Goal: Task Accomplishment & Management: Use online tool/utility

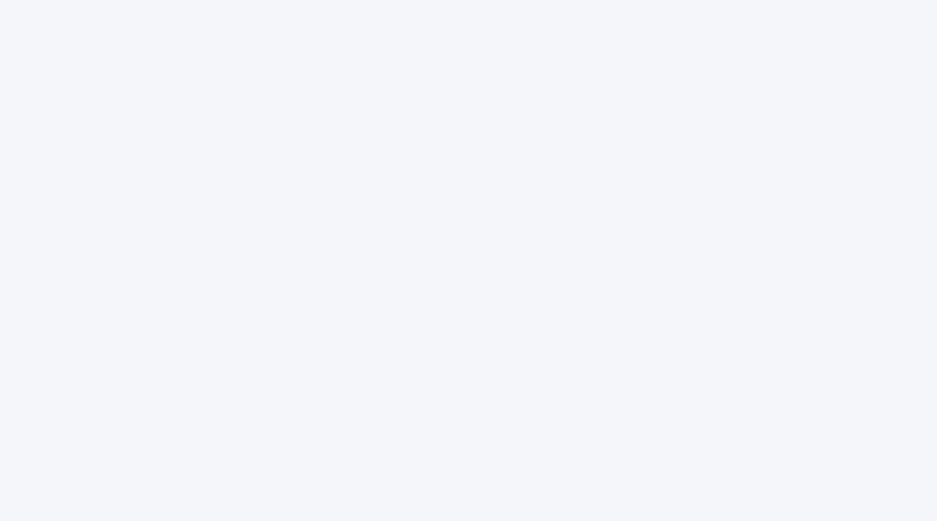
click at [850, 218] on div at bounding box center [468, 260] width 937 height 521
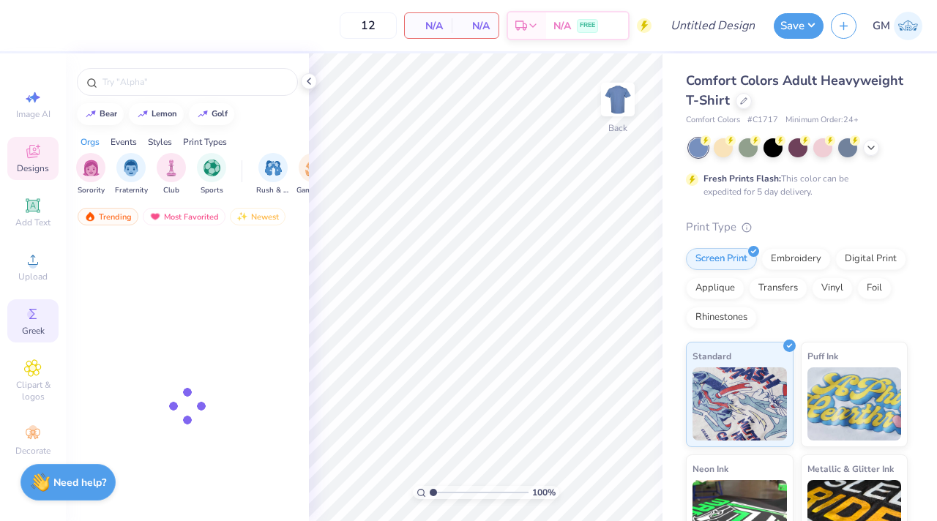
click at [35, 321] on icon at bounding box center [33, 314] width 18 height 18
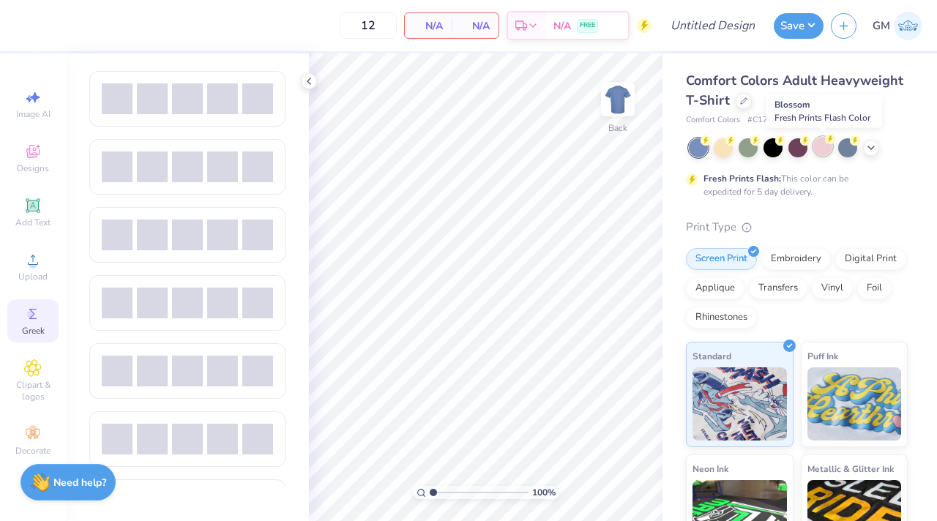
click at [825, 149] on div at bounding box center [822, 146] width 19 height 19
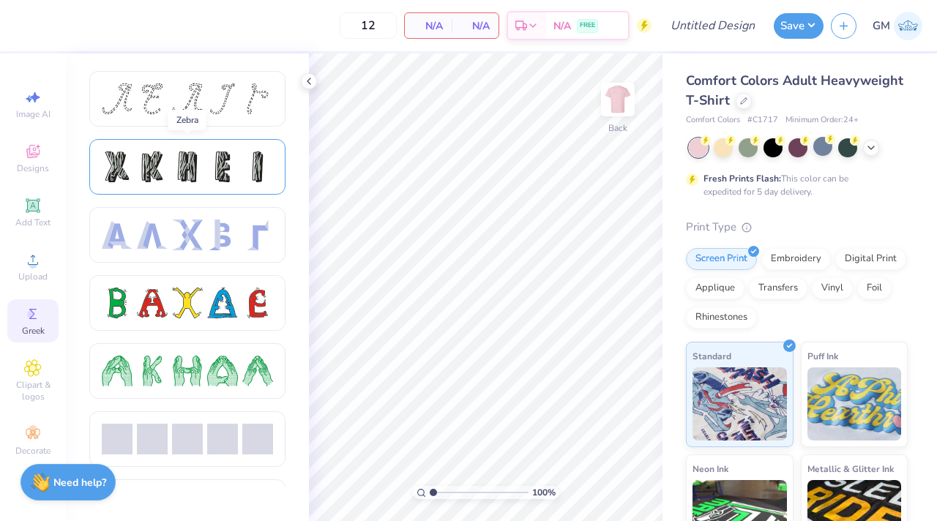
click at [155, 170] on div at bounding box center [152, 166] width 31 height 31
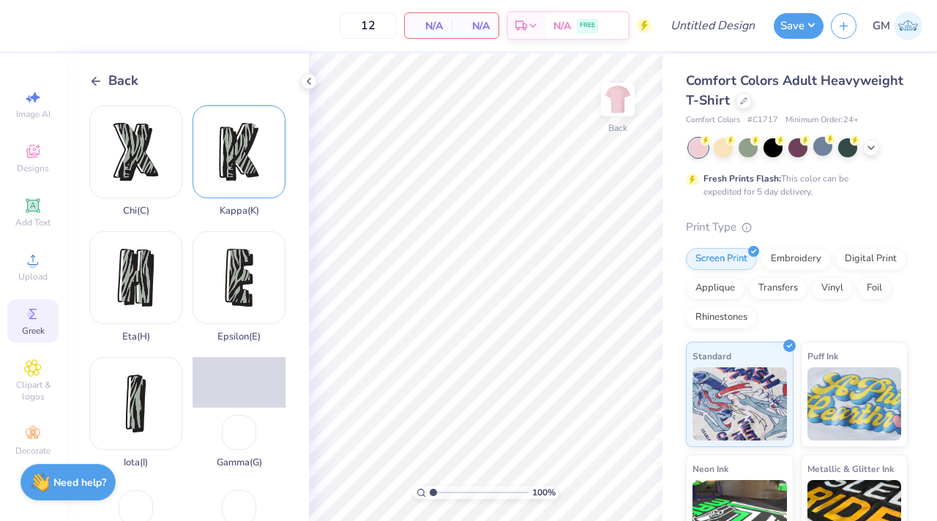
click at [233, 171] on div "Kappa ( K )" at bounding box center [238, 160] width 93 height 111
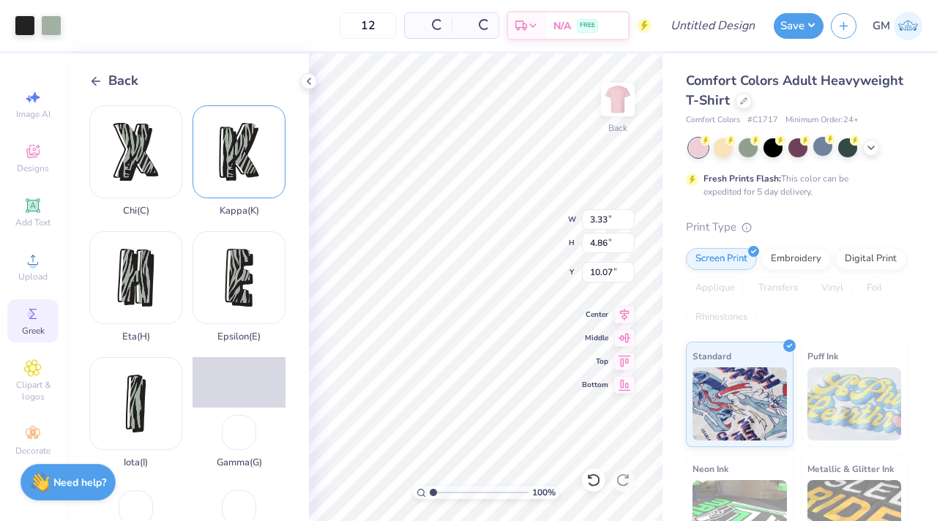
click at [233, 171] on div "Kappa ( K )" at bounding box center [238, 160] width 93 height 111
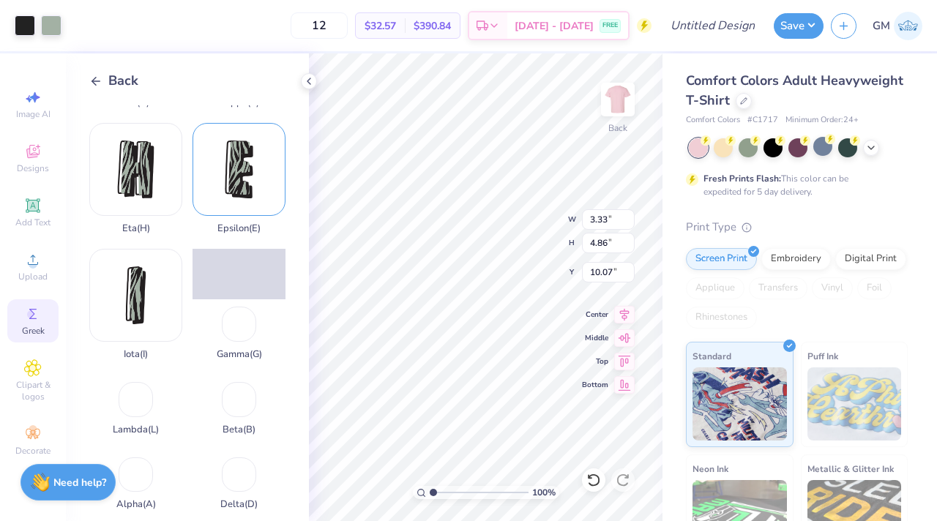
scroll to position [135, 0]
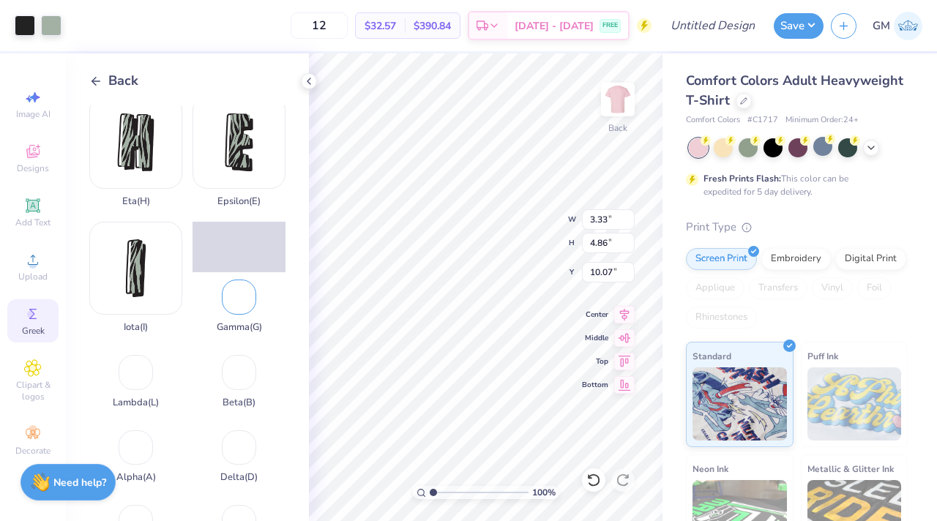
click at [223, 277] on div "Gamma ( G )" at bounding box center [238, 277] width 93 height 111
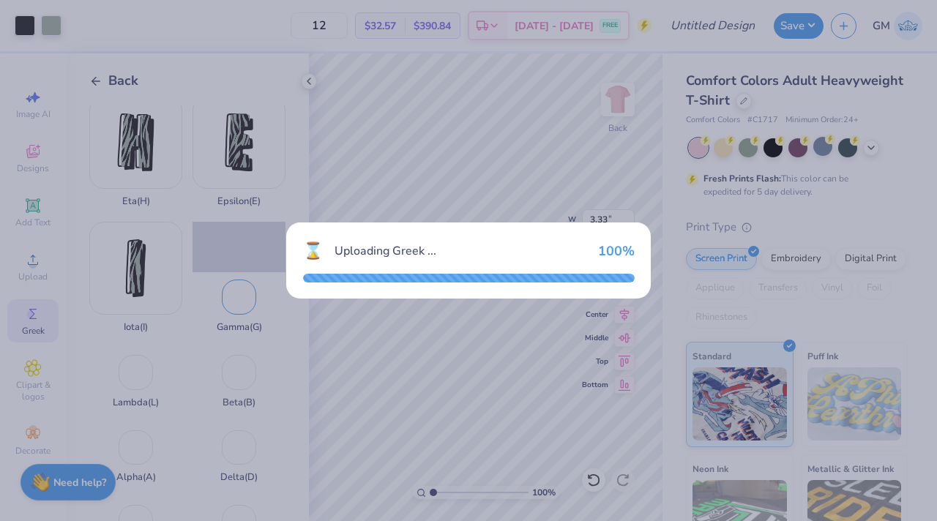
type input "2.46"
type input "4.50"
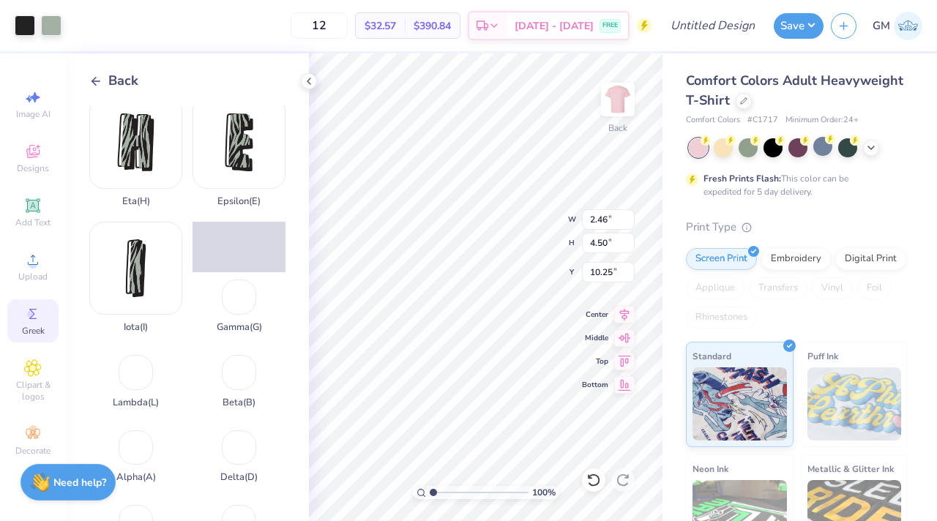
type input "4.83"
type input "3.33"
type input "4.86"
type input "4.83"
click at [806, 22] on button "Save" at bounding box center [798, 24] width 50 height 26
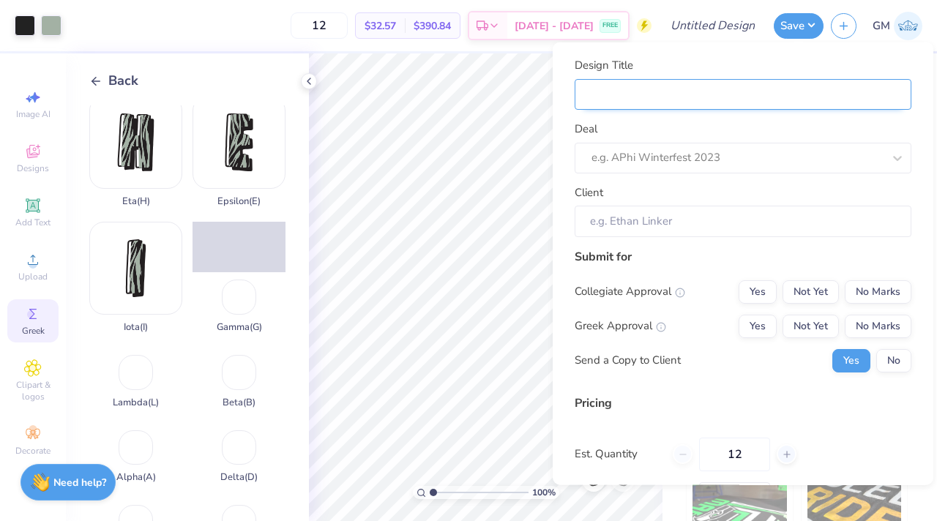
click at [698, 89] on input "Design Title" at bounding box center [742, 93] width 337 height 31
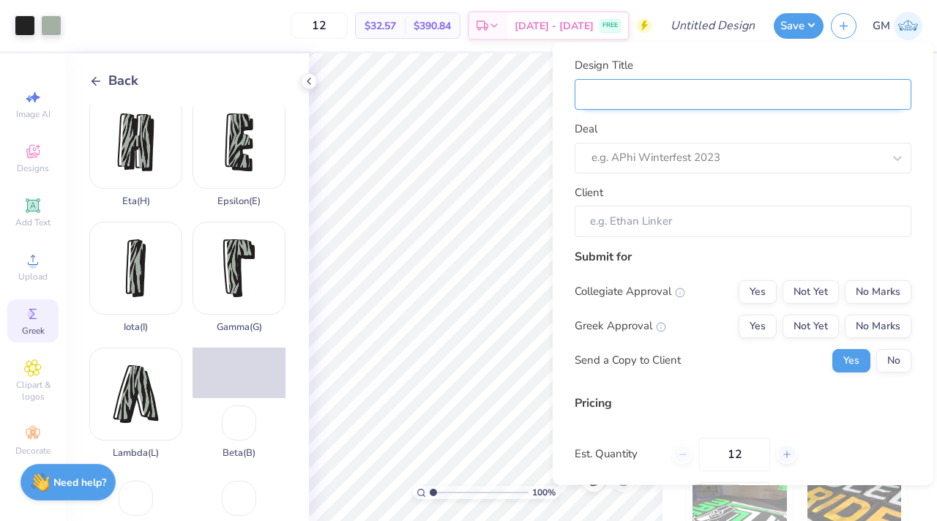
type input "E"
type input "Ex"
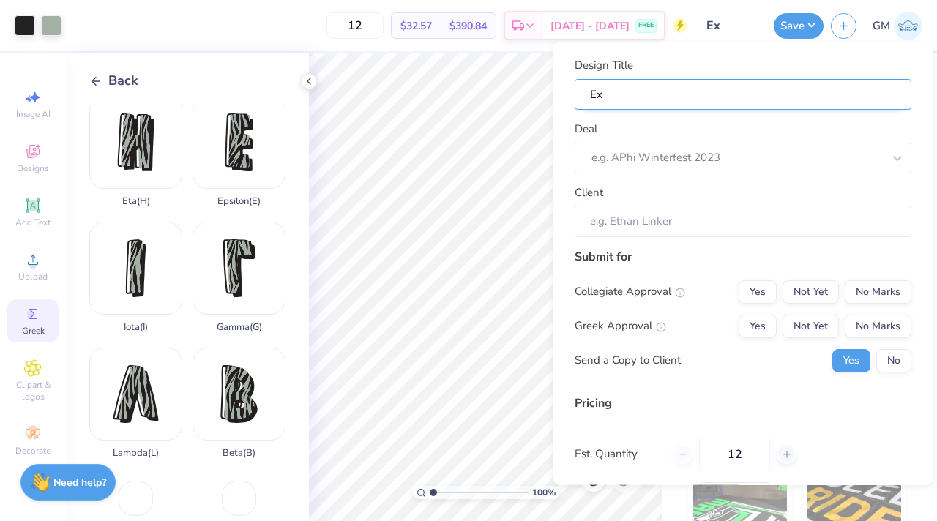
type input "Exa"
type input "Exaa"
type input "Exaam"
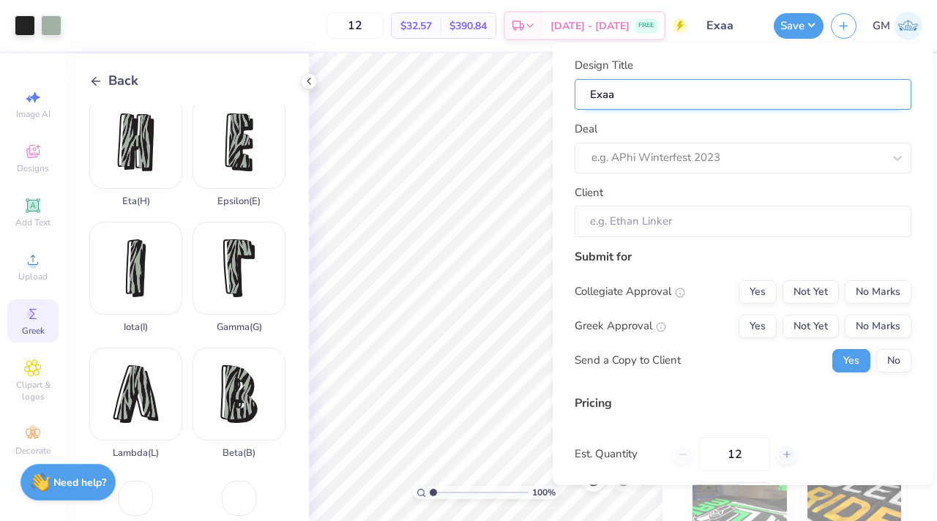
type input "Exaam"
type input "Exaamp"
type input "Exaam"
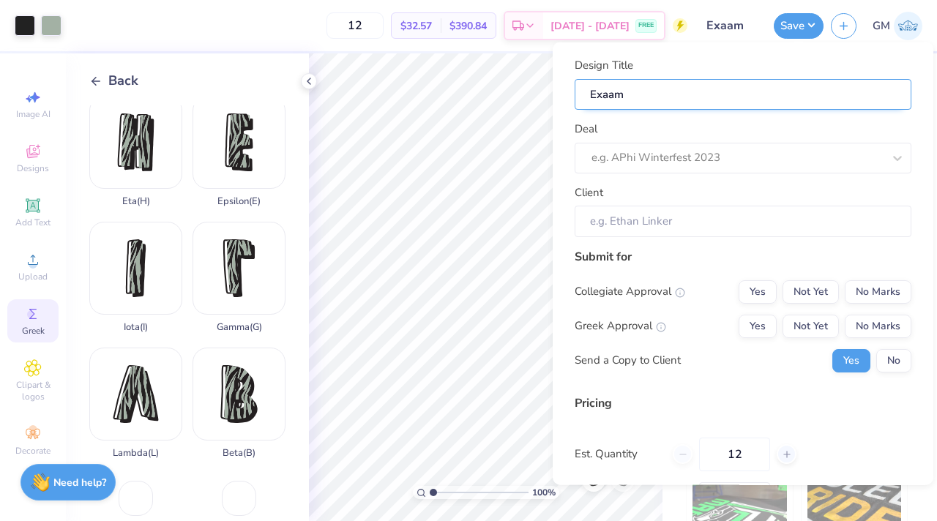
type input "Exaa"
type input "Exa"
type input "Exam"
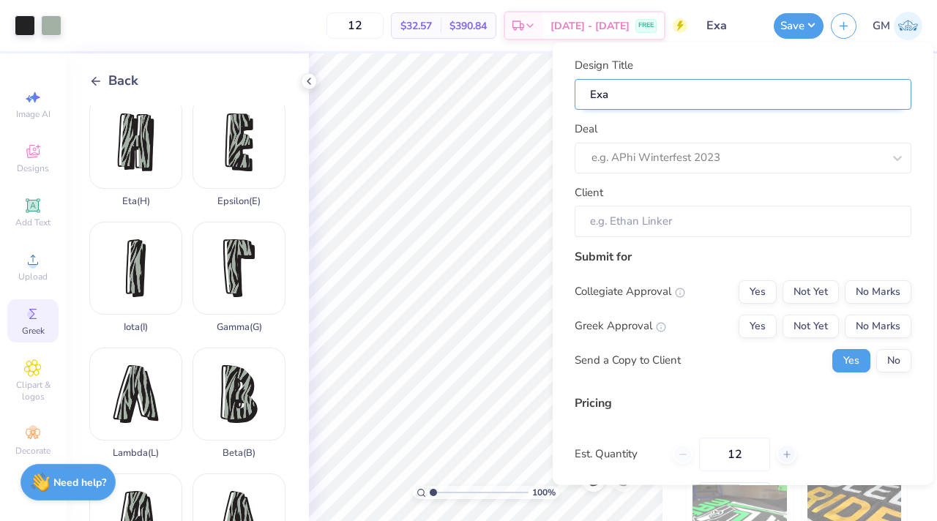
type input "Exam"
type input "Examp"
type input "Exampl"
type input "Example"
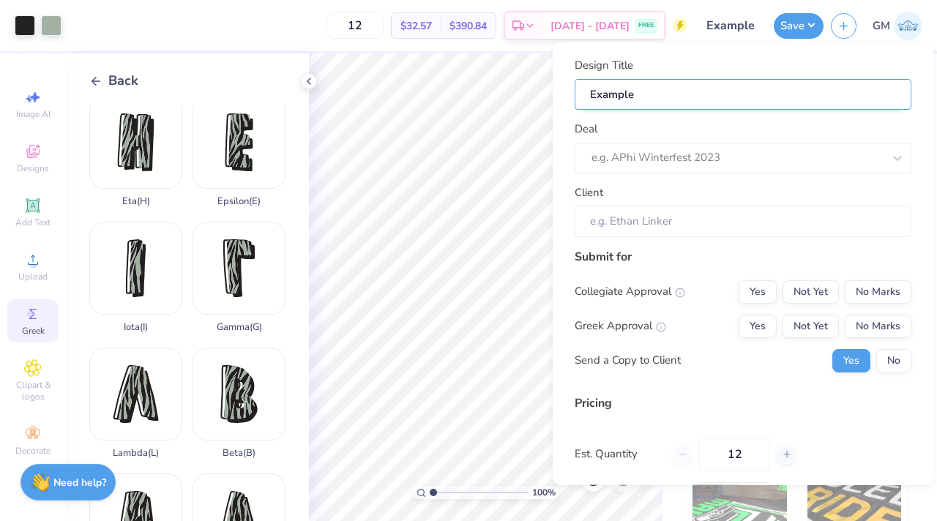
type input "Example"
type input "Example f"
type input "Example fo"
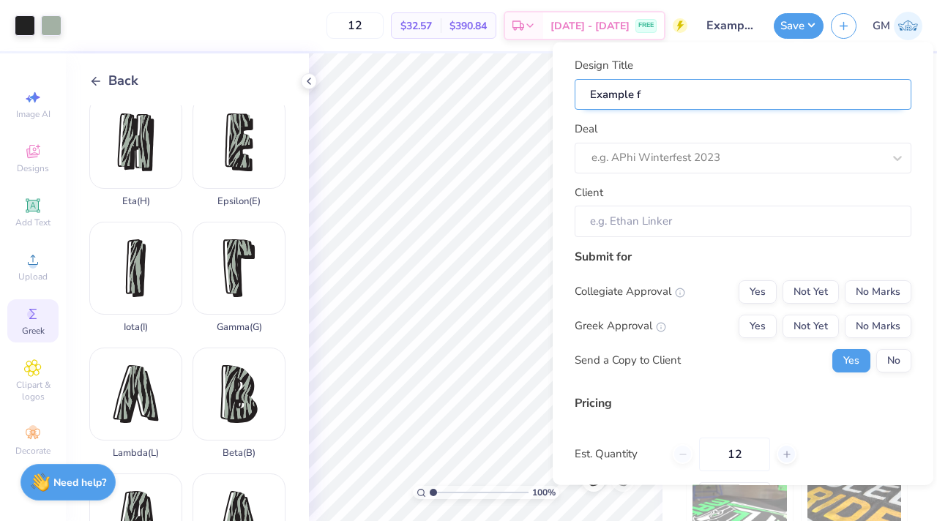
type input "Example fo"
type input "Example for"
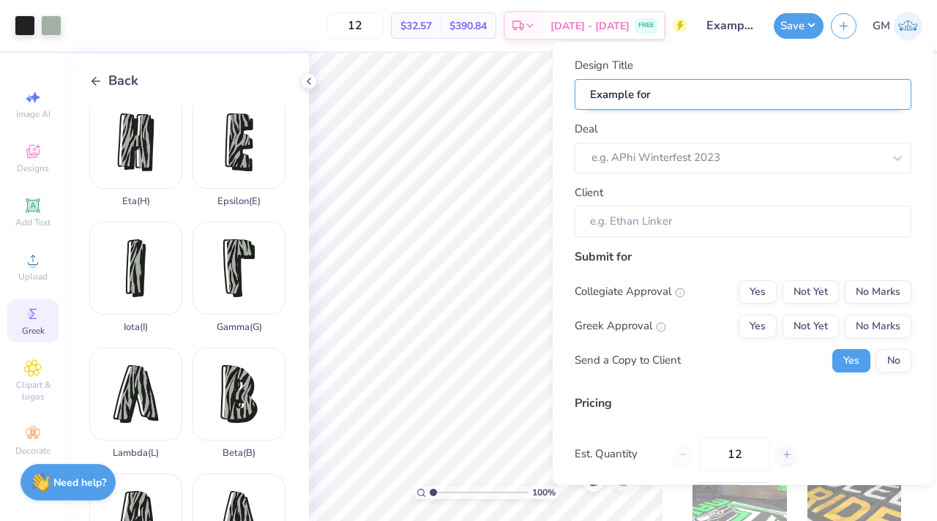
type input "Example for T"
type input "Example for Tr"
type input "Example for Tra"
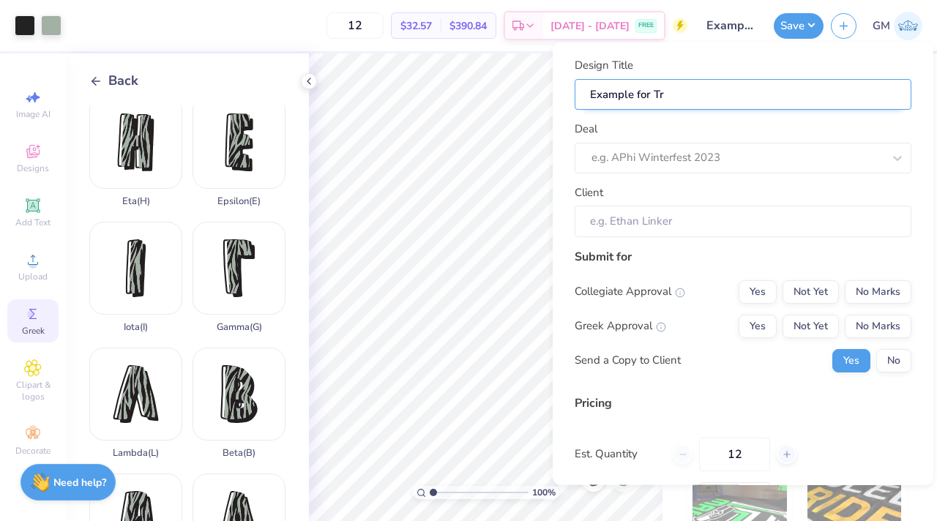
type input "Example for Tra"
type input "Example for Trai"
type input "Example for Train"
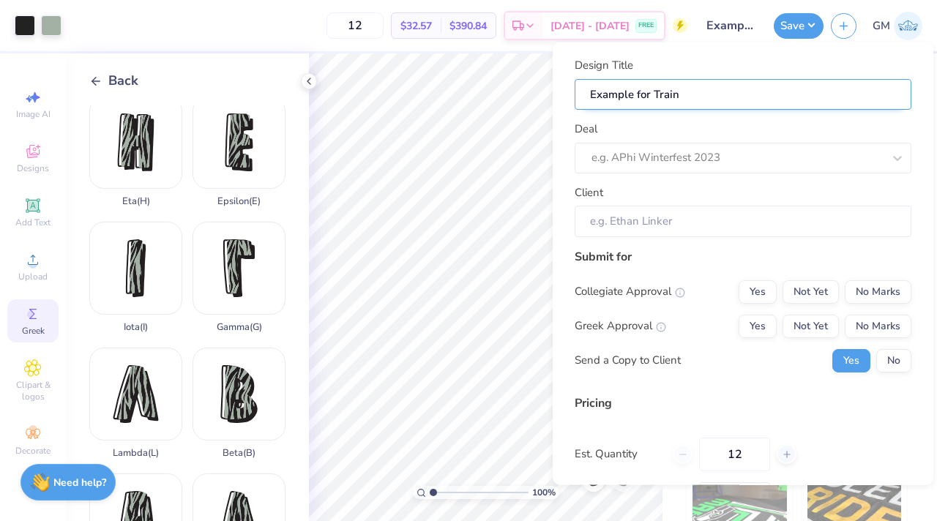
type input "Example for Traini"
type input "Example for Trainin"
type input "Example for Training"
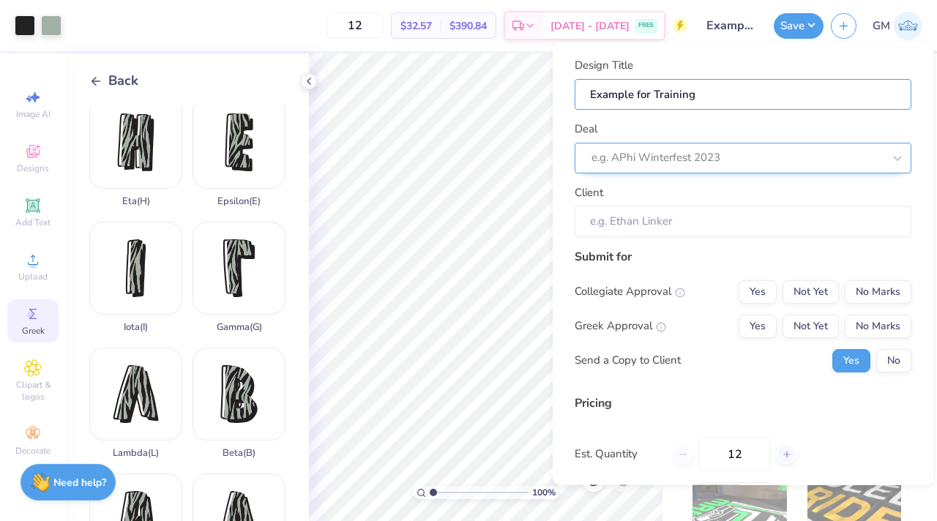
type input "Example for Training"
click at [748, 165] on div at bounding box center [736, 158] width 291 height 20
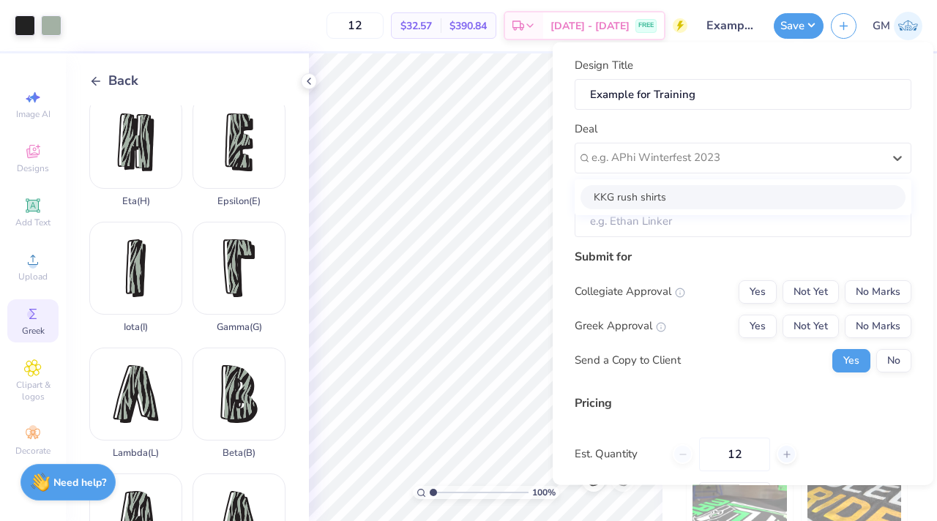
click at [691, 192] on div "KKG rush shirts" at bounding box center [742, 196] width 325 height 24
type input "Maddie Hoang"
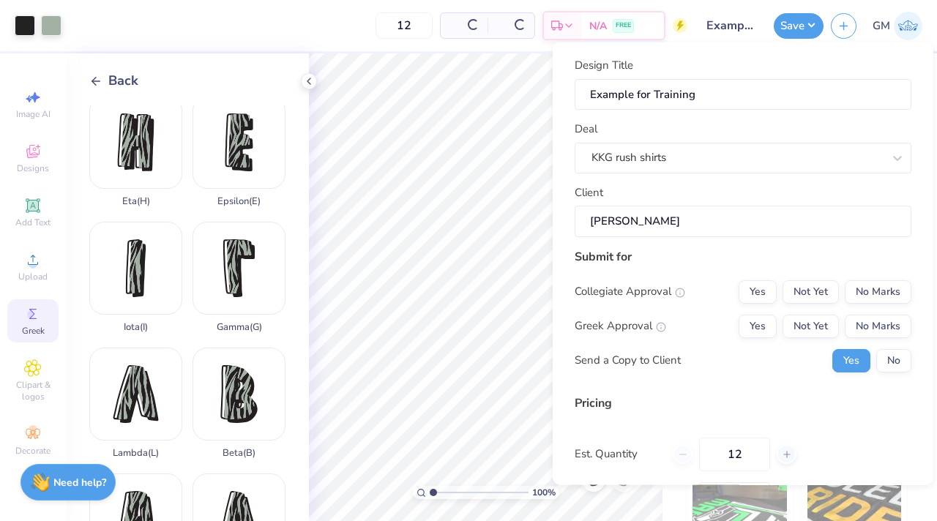
type input "$46.83"
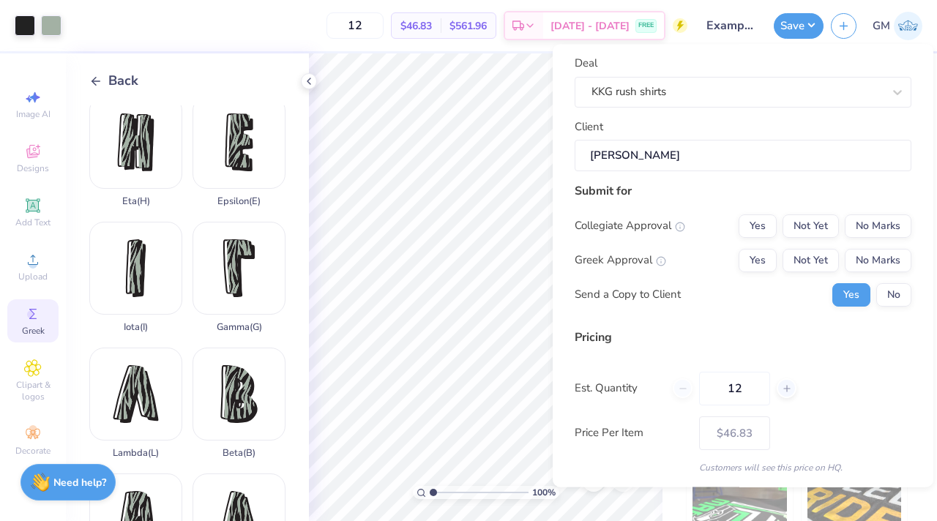
scroll to position [70, 0]
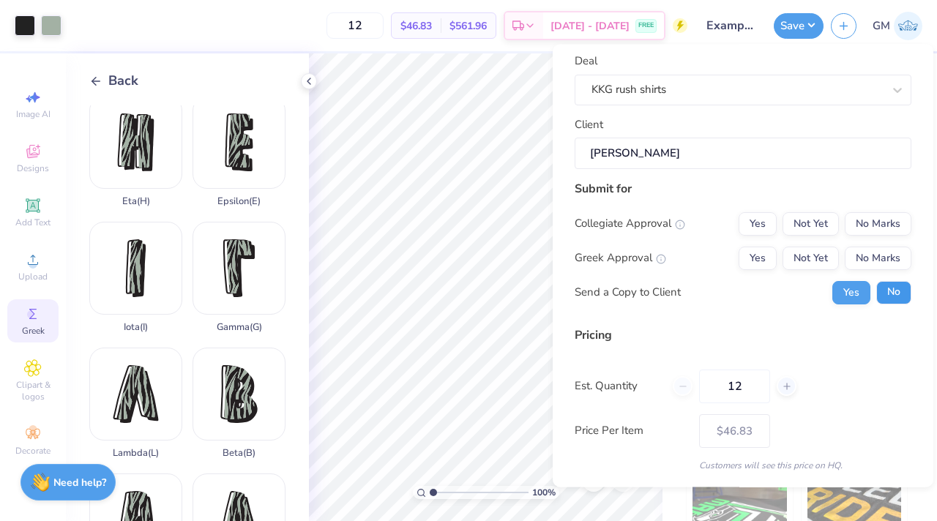
click at [893, 293] on button "No" at bounding box center [893, 292] width 35 height 23
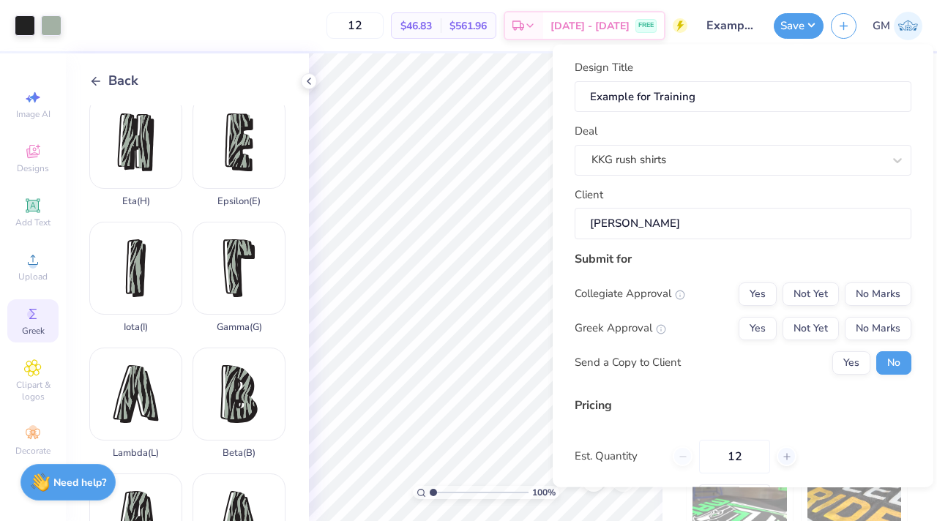
scroll to position [115, 0]
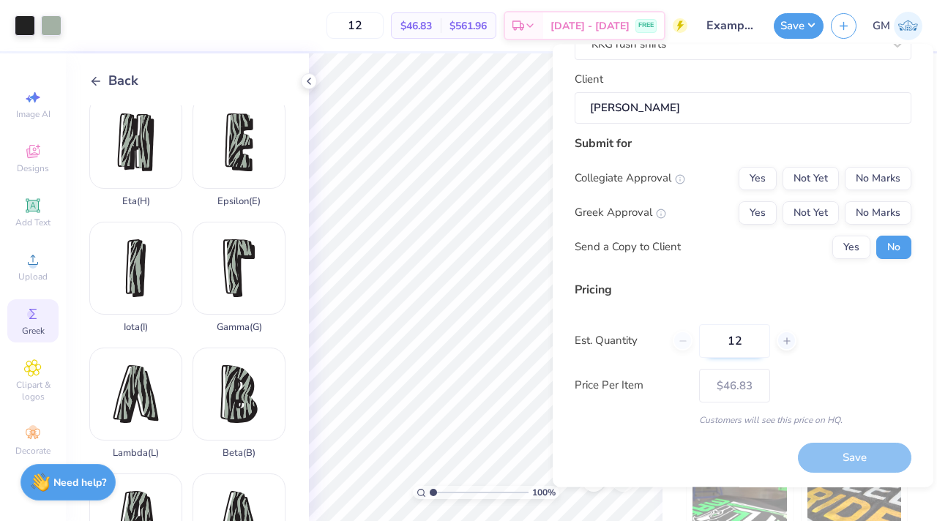
click at [743, 350] on input "12" at bounding box center [734, 341] width 71 height 34
click at [779, 342] on div at bounding box center [786, 341] width 20 height 20
type input "13"
type input "– –"
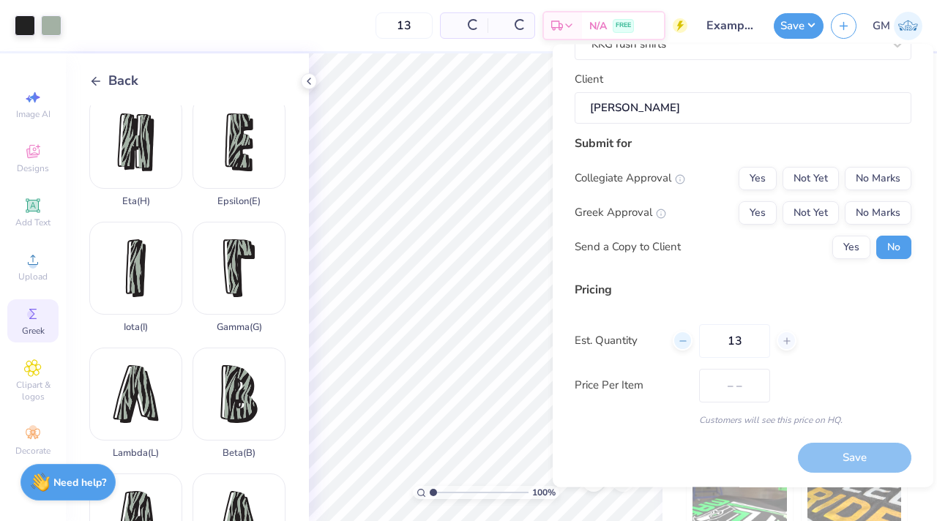
click at [685, 344] on icon at bounding box center [683, 341] width 10 height 10
type input "12"
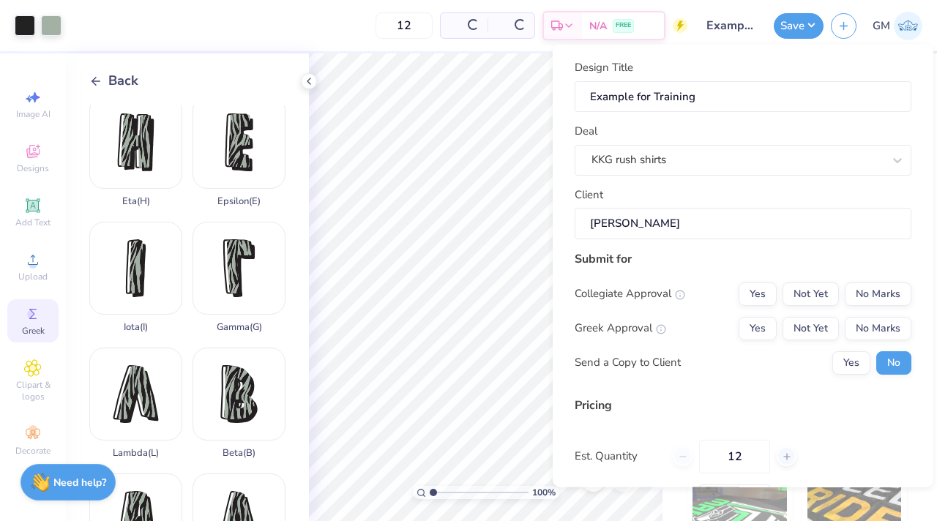
scroll to position [0, 0]
click at [810, 297] on button "Not Yet" at bounding box center [810, 293] width 56 height 23
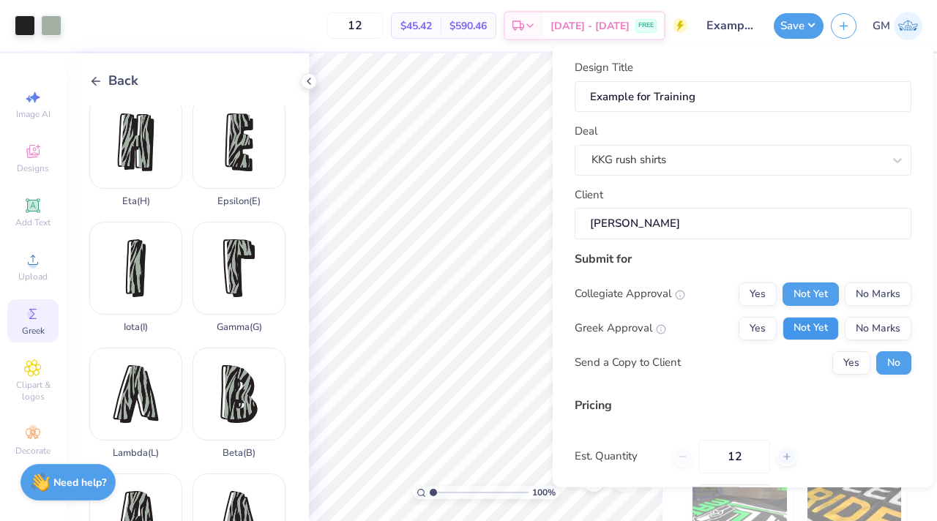
click at [809, 324] on button "Not Yet" at bounding box center [810, 327] width 56 height 23
click at [794, 369] on div "Send a Copy to Client Yes No" at bounding box center [742, 361] width 337 height 23
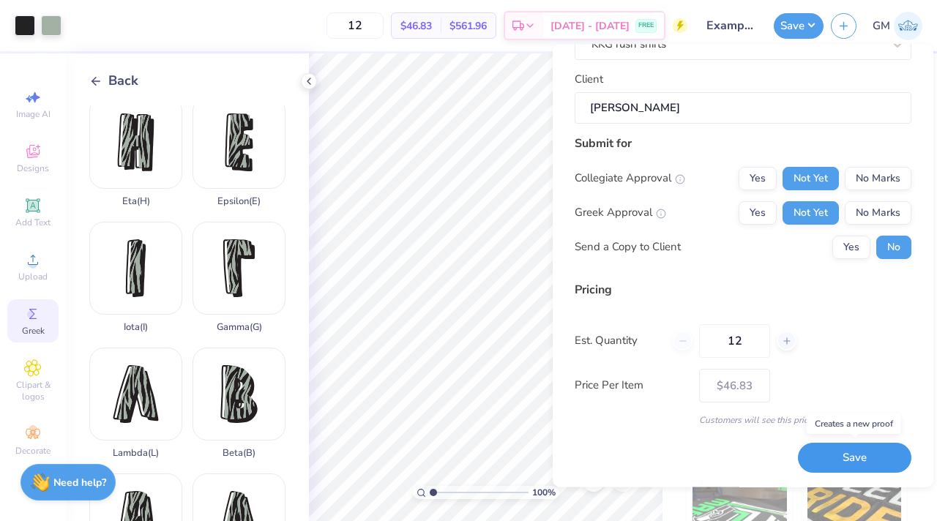
click at [844, 460] on button "Save" at bounding box center [854, 458] width 113 height 30
click at [817, 464] on div "Saving..." at bounding box center [854, 458] width 113 height 30
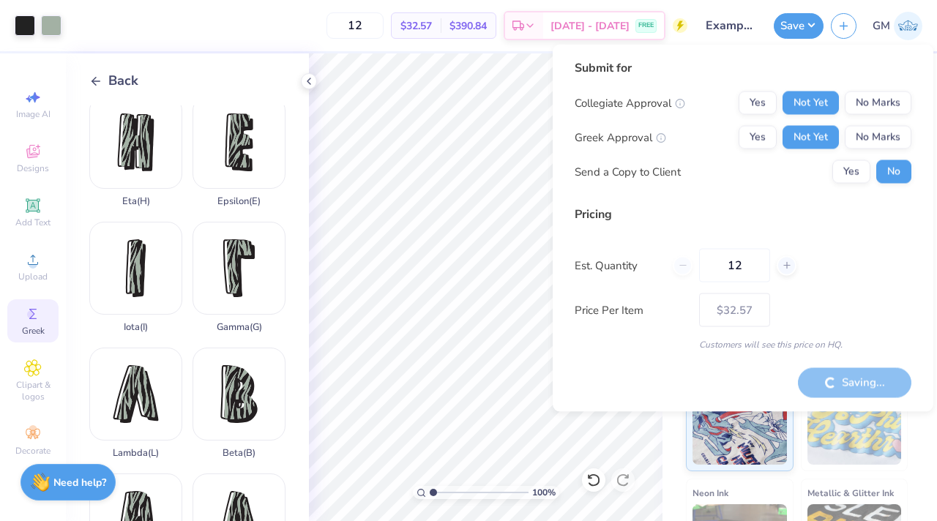
type input "– –"
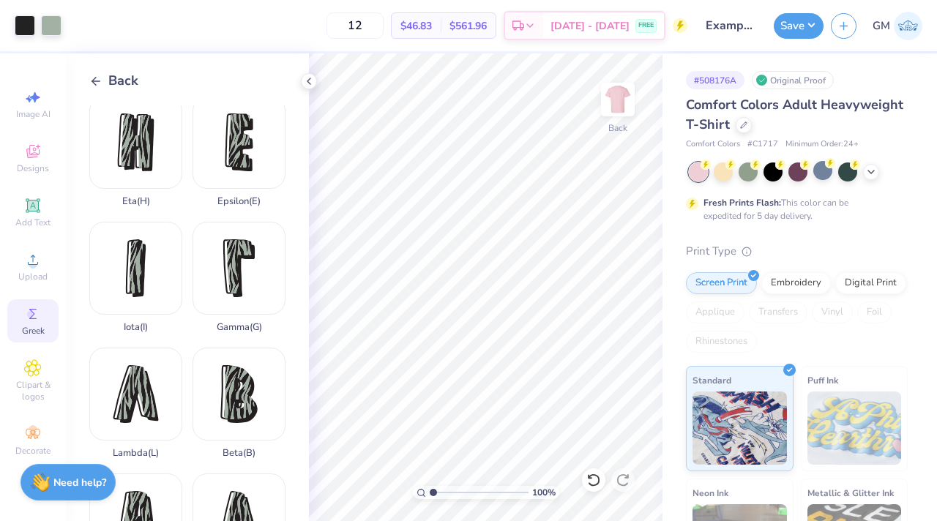
click at [98, 75] on icon at bounding box center [95, 81] width 13 height 13
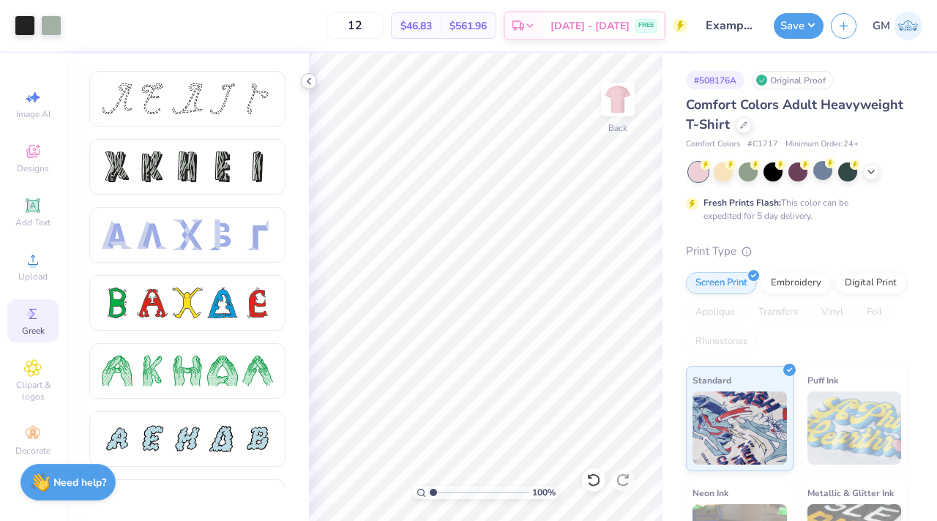
click at [305, 81] on icon at bounding box center [309, 81] width 12 height 12
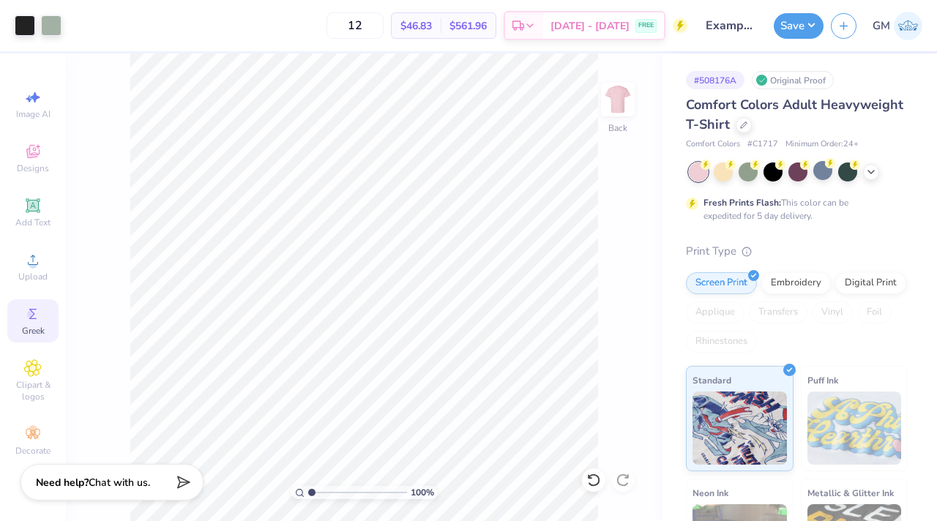
click at [880, 26] on span "GM" at bounding box center [881, 26] width 18 height 17
